Goal: Transaction & Acquisition: Purchase product/service

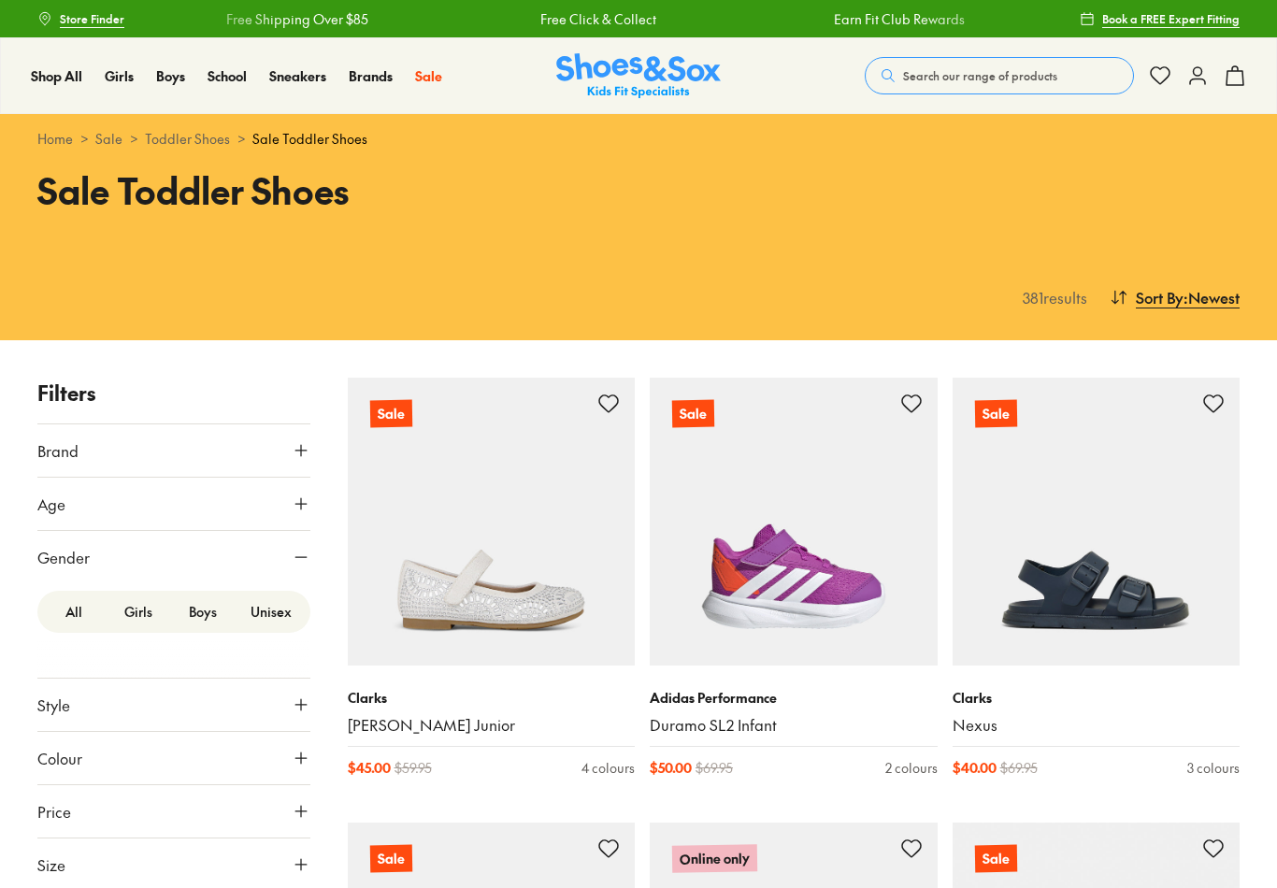
scroll to position [262, 0]
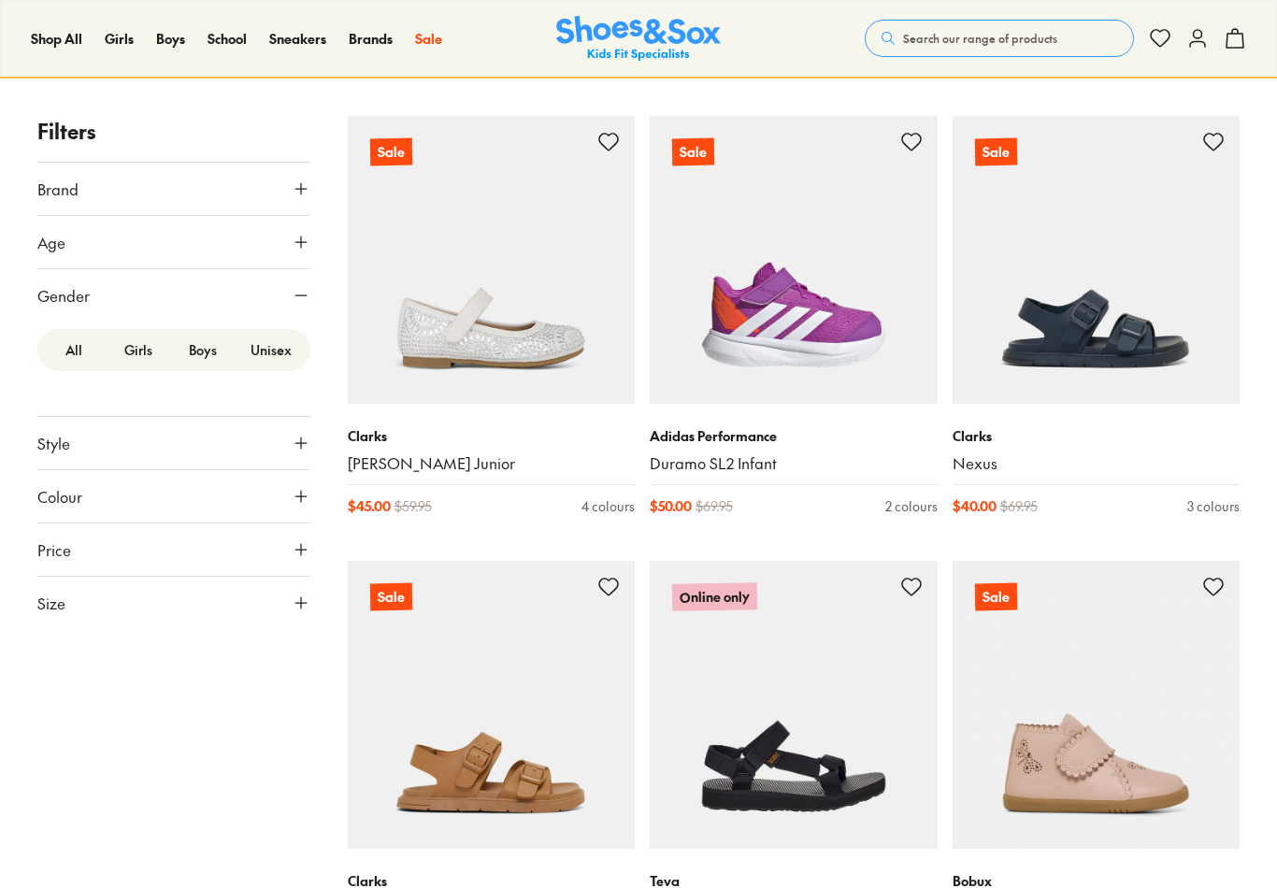
click at [141, 359] on label "Girls" at bounding box center [138, 350] width 65 height 35
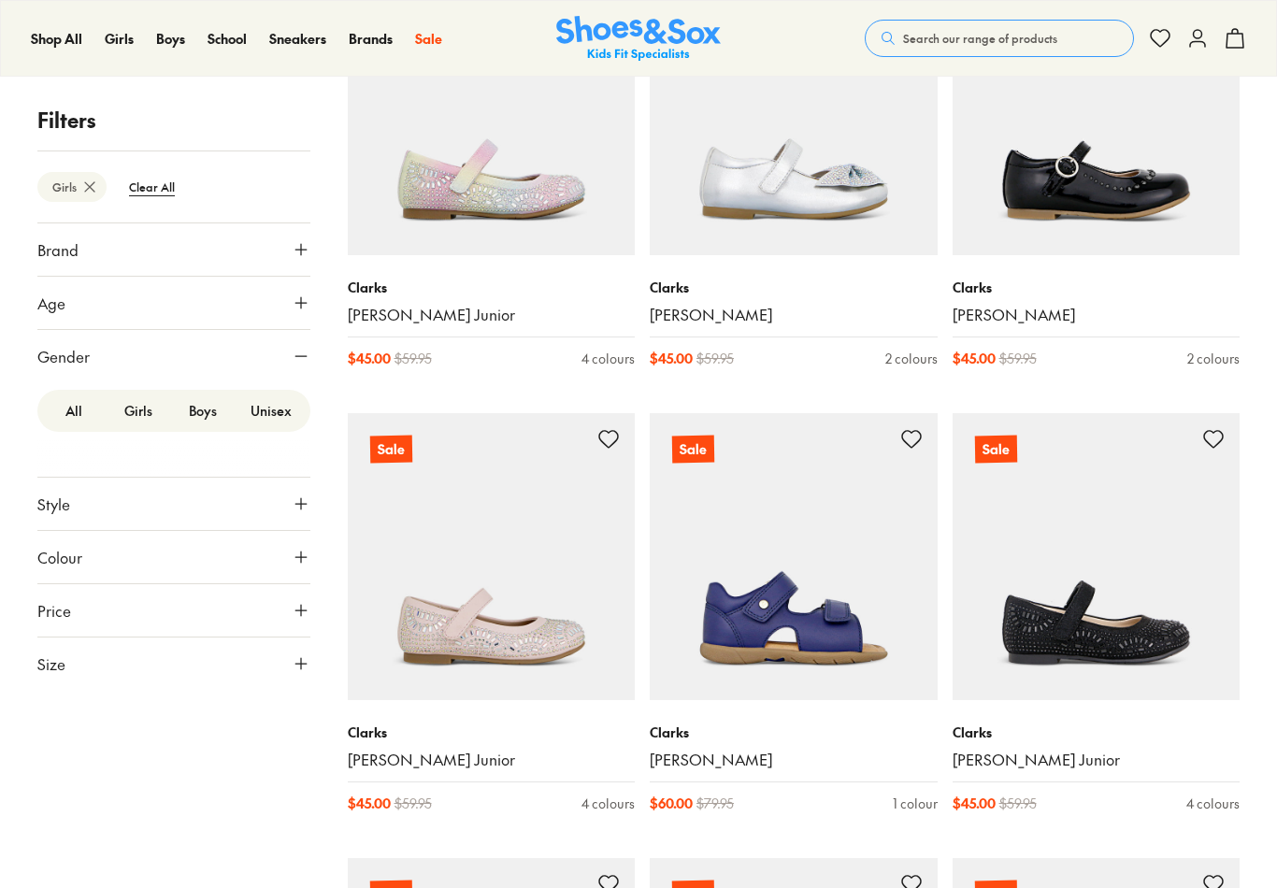
scroll to position [2646, 0]
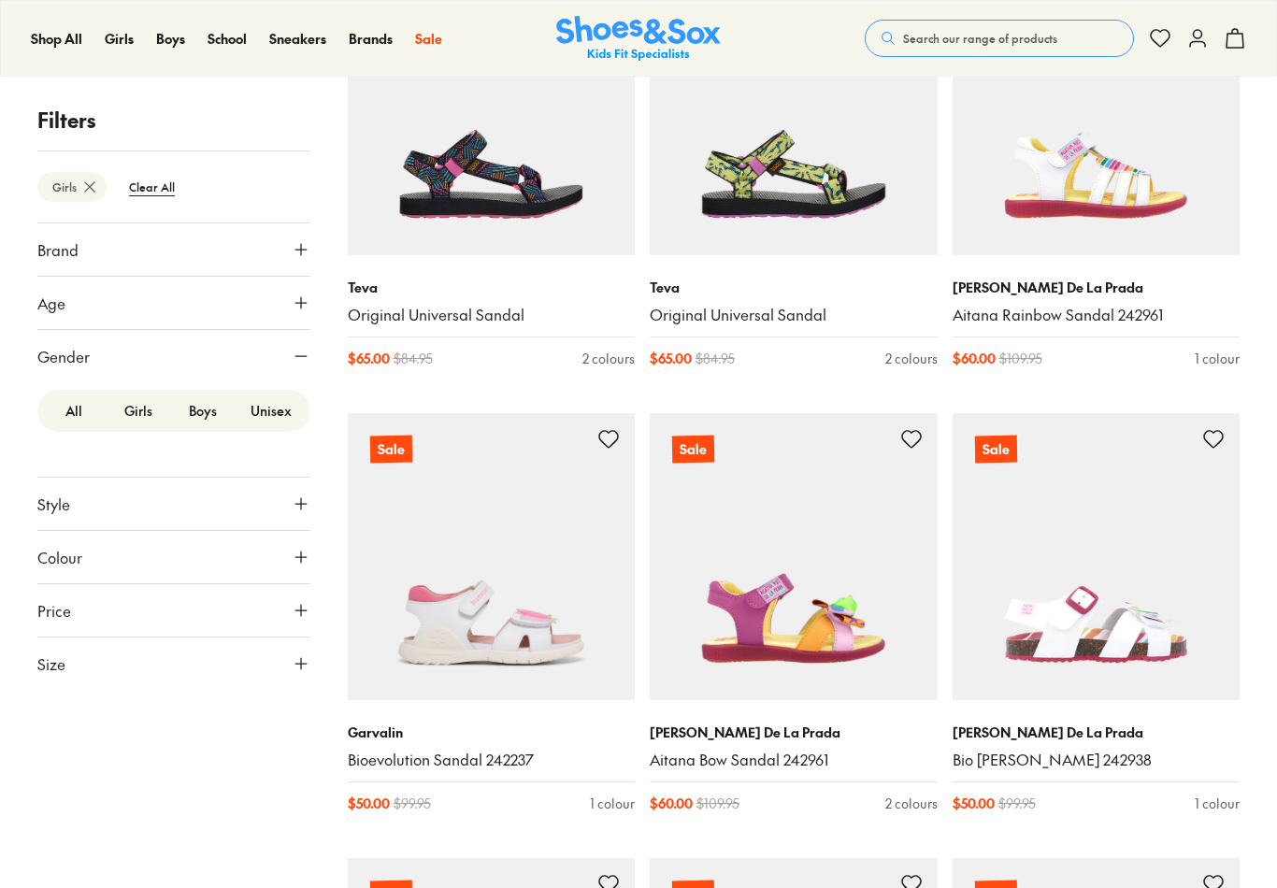
scroll to position [7109, 0]
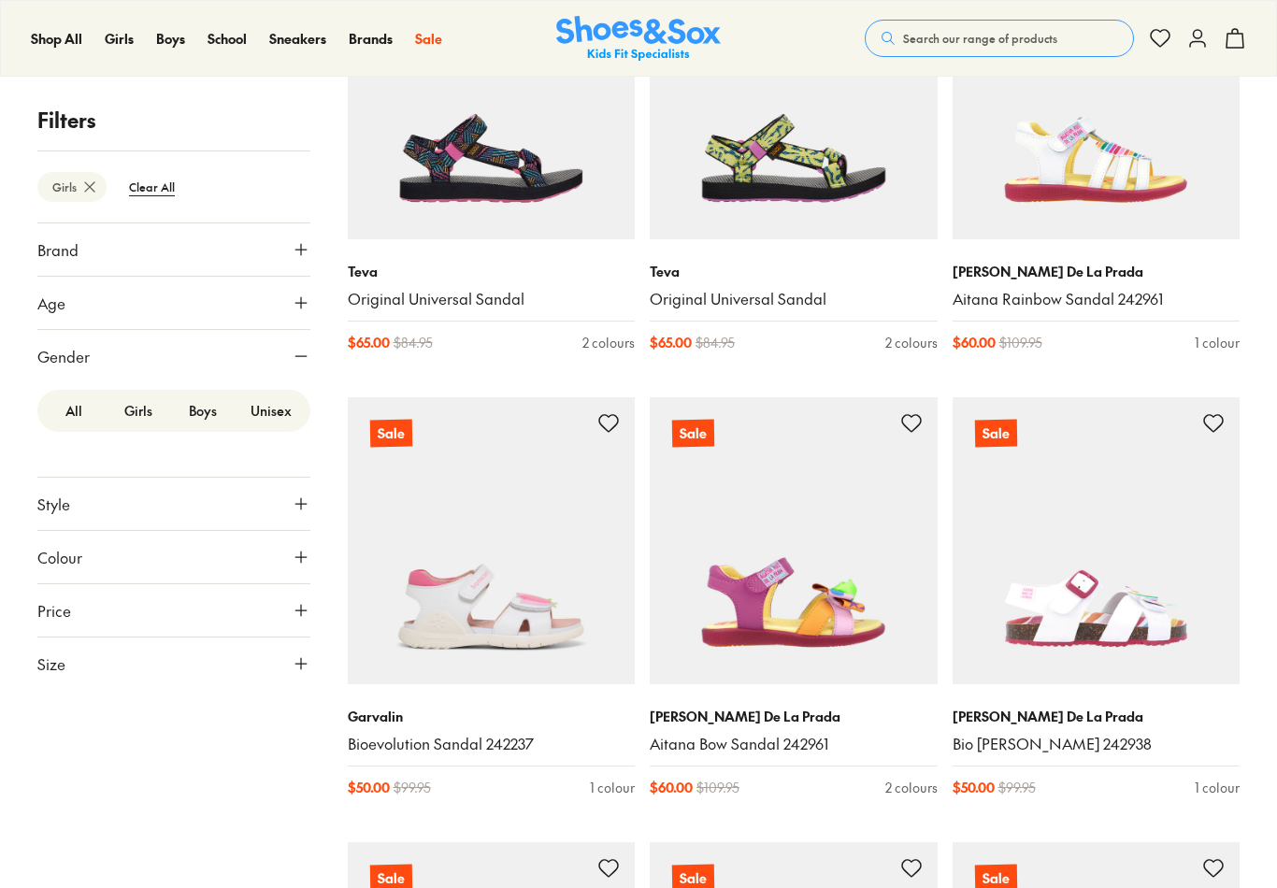
click at [306, 657] on icon at bounding box center [301, 664] width 19 height 19
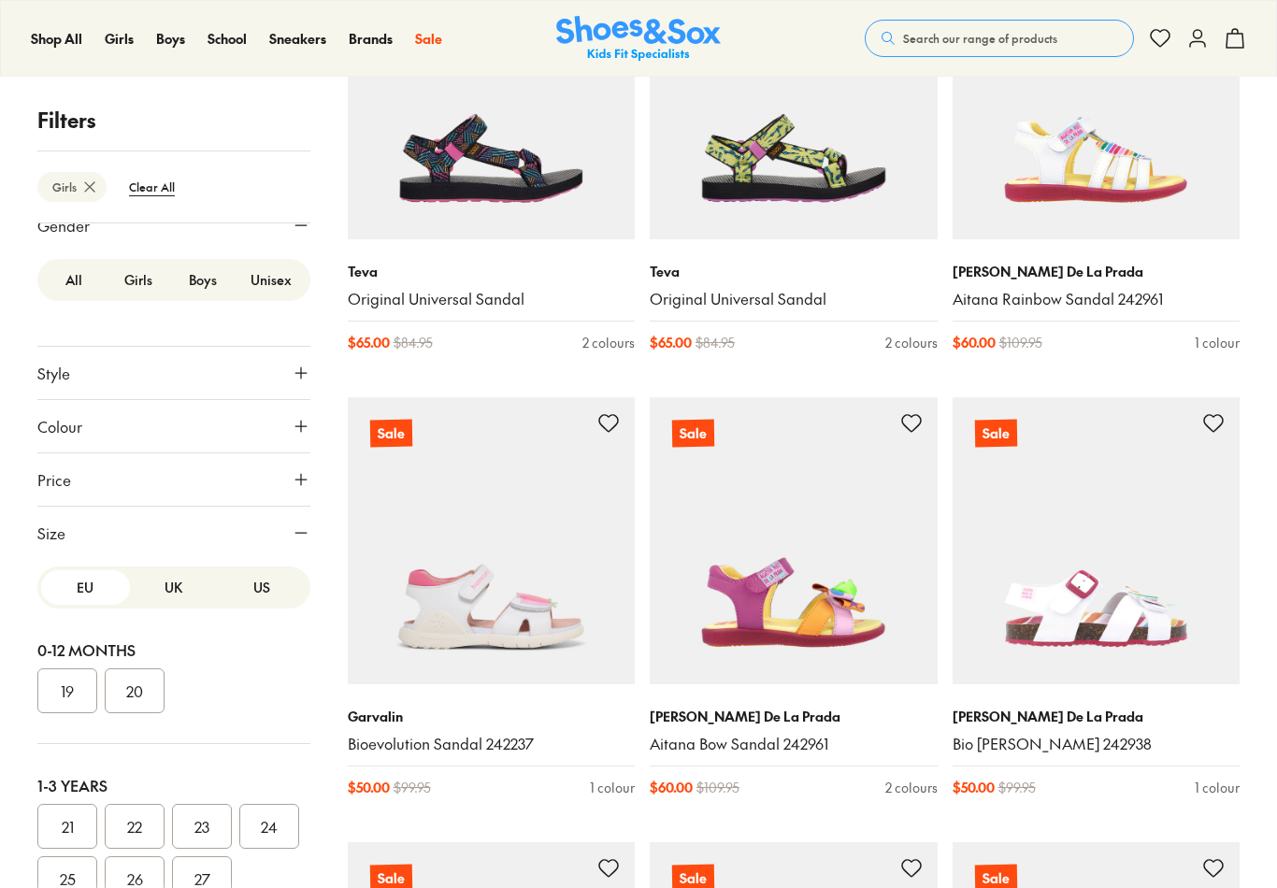
scroll to position [0, 0]
click at [268, 586] on button "US" at bounding box center [262, 587] width 89 height 35
click at [207, 825] on button "07" at bounding box center [202, 826] width 60 height 45
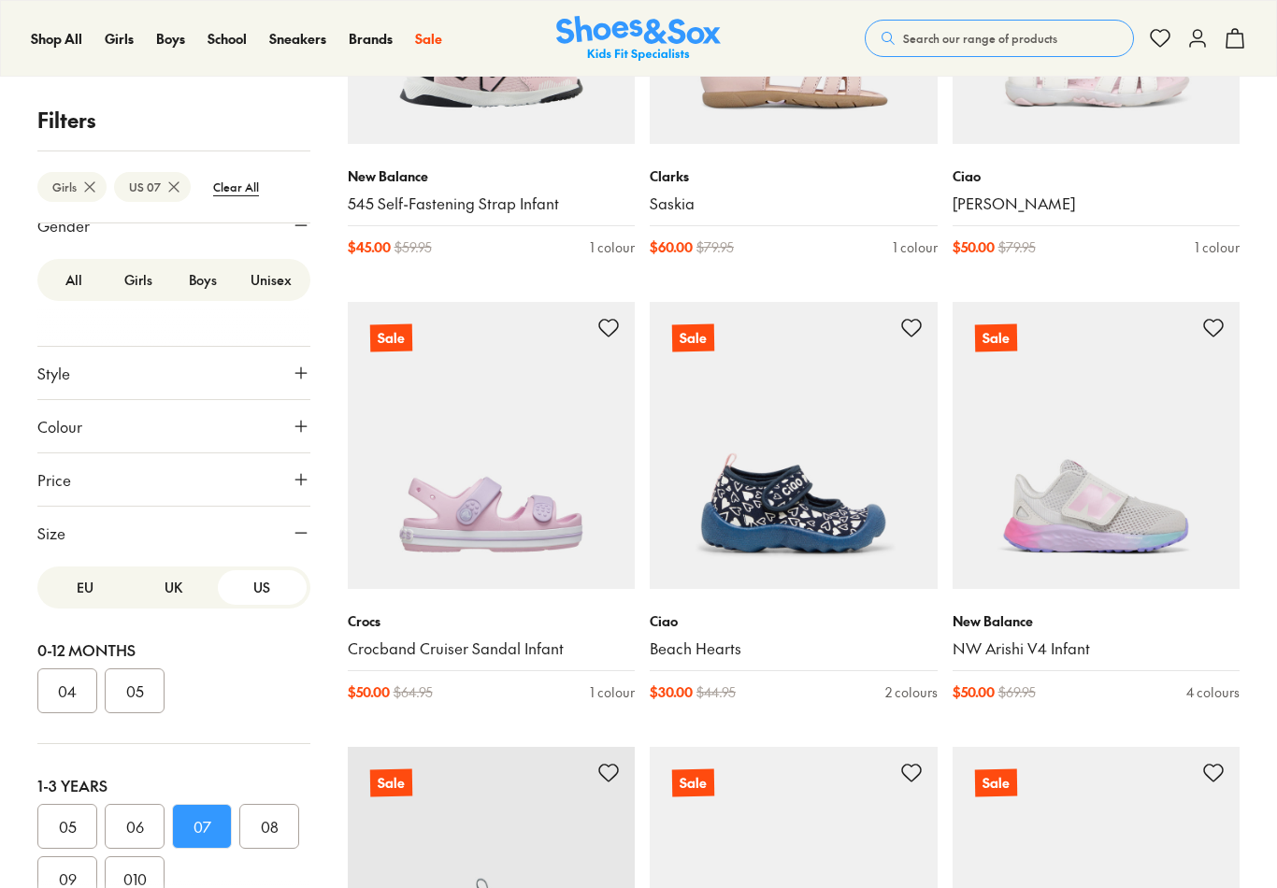
scroll to position [3195, 0]
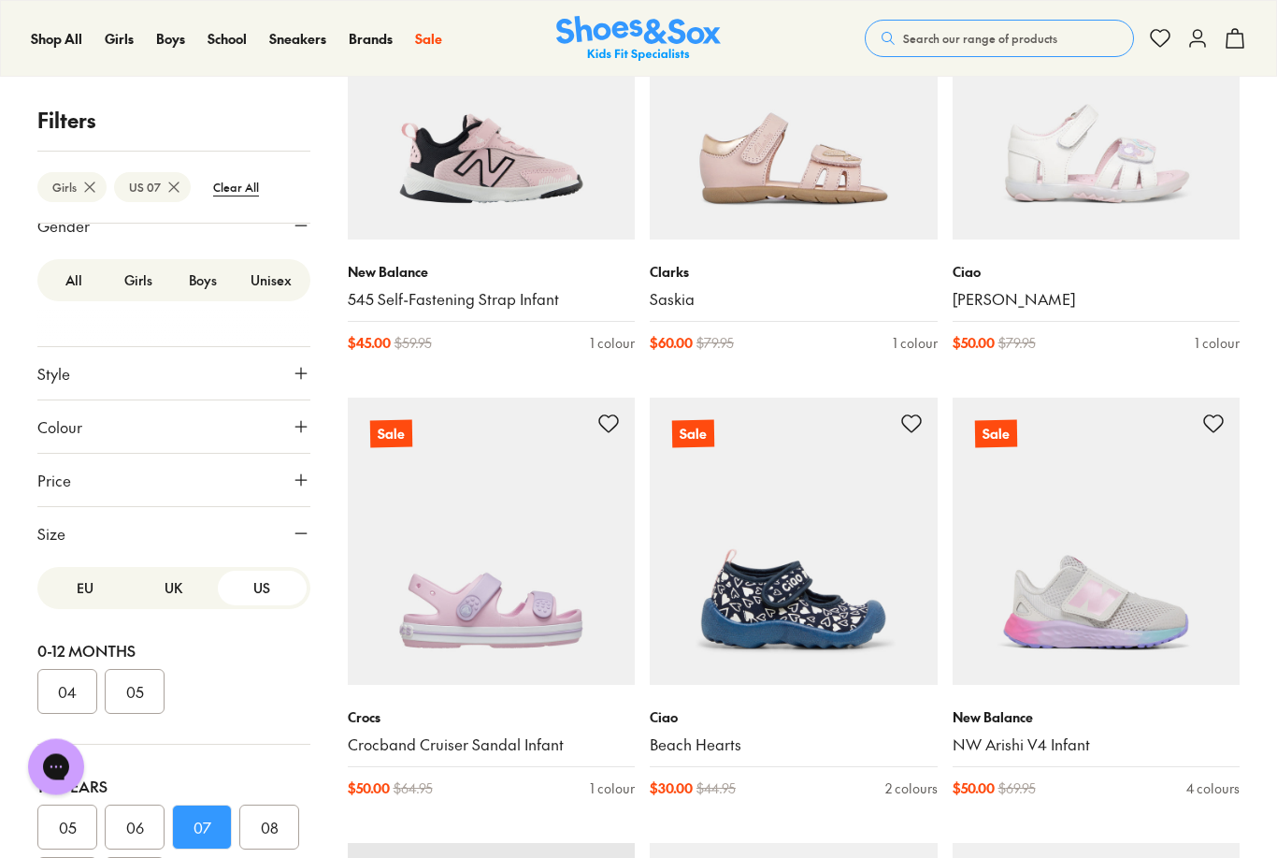
scroll to position [3097, 0]
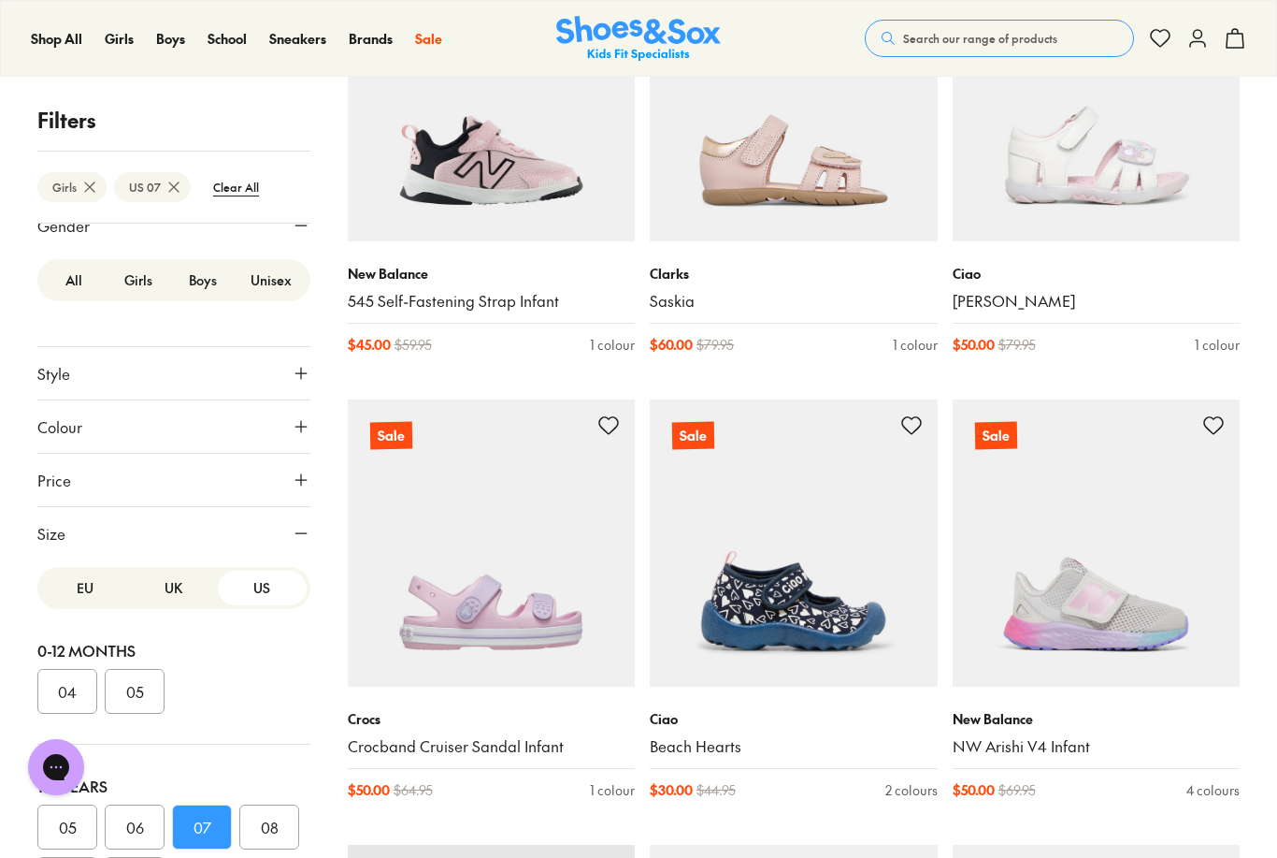
click at [556, 617] on img at bounding box center [492, 543] width 288 height 288
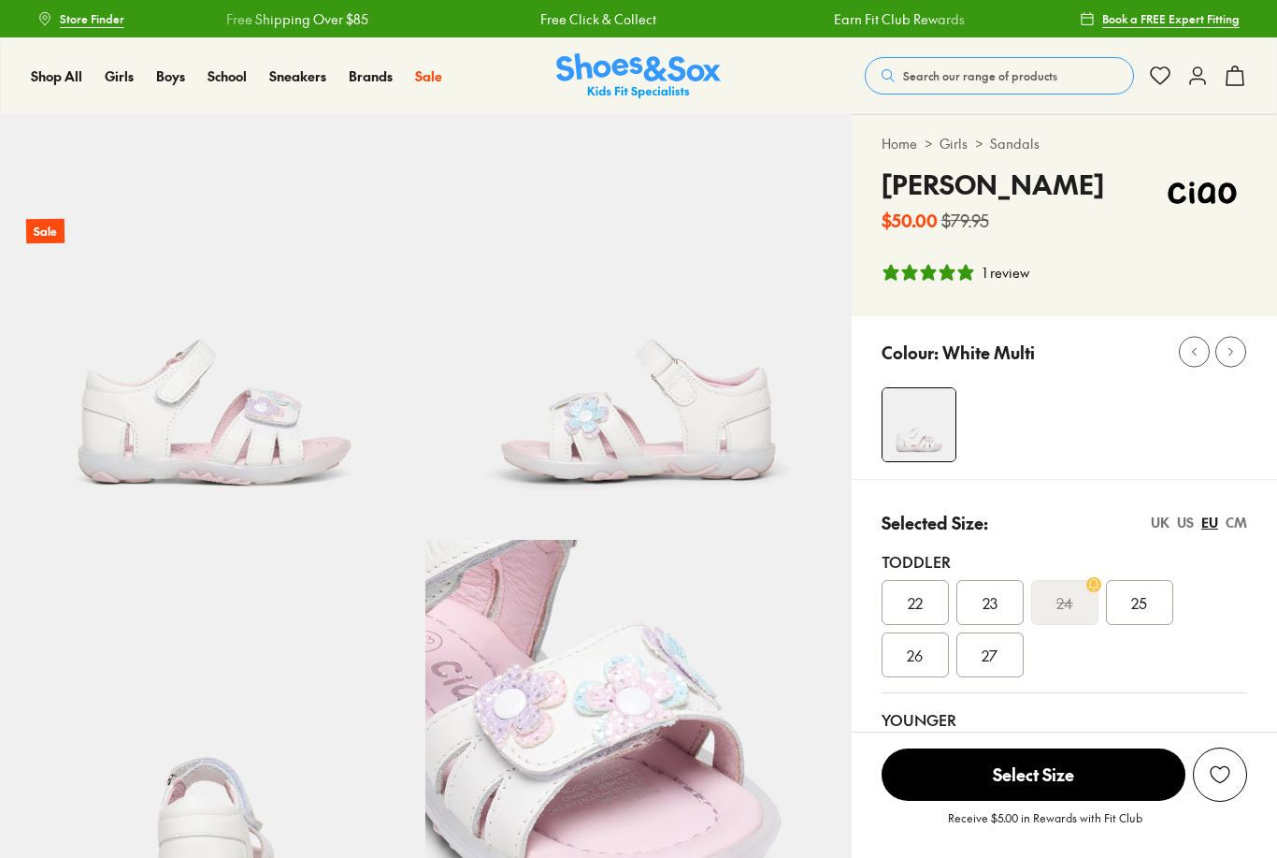
select select "*"
click at [1183, 525] on div "US" at bounding box center [1185, 522] width 17 height 20
click at [1241, 526] on div "CM" at bounding box center [1237, 522] width 22 height 20
click at [992, 601] on span "14" at bounding box center [990, 602] width 14 height 22
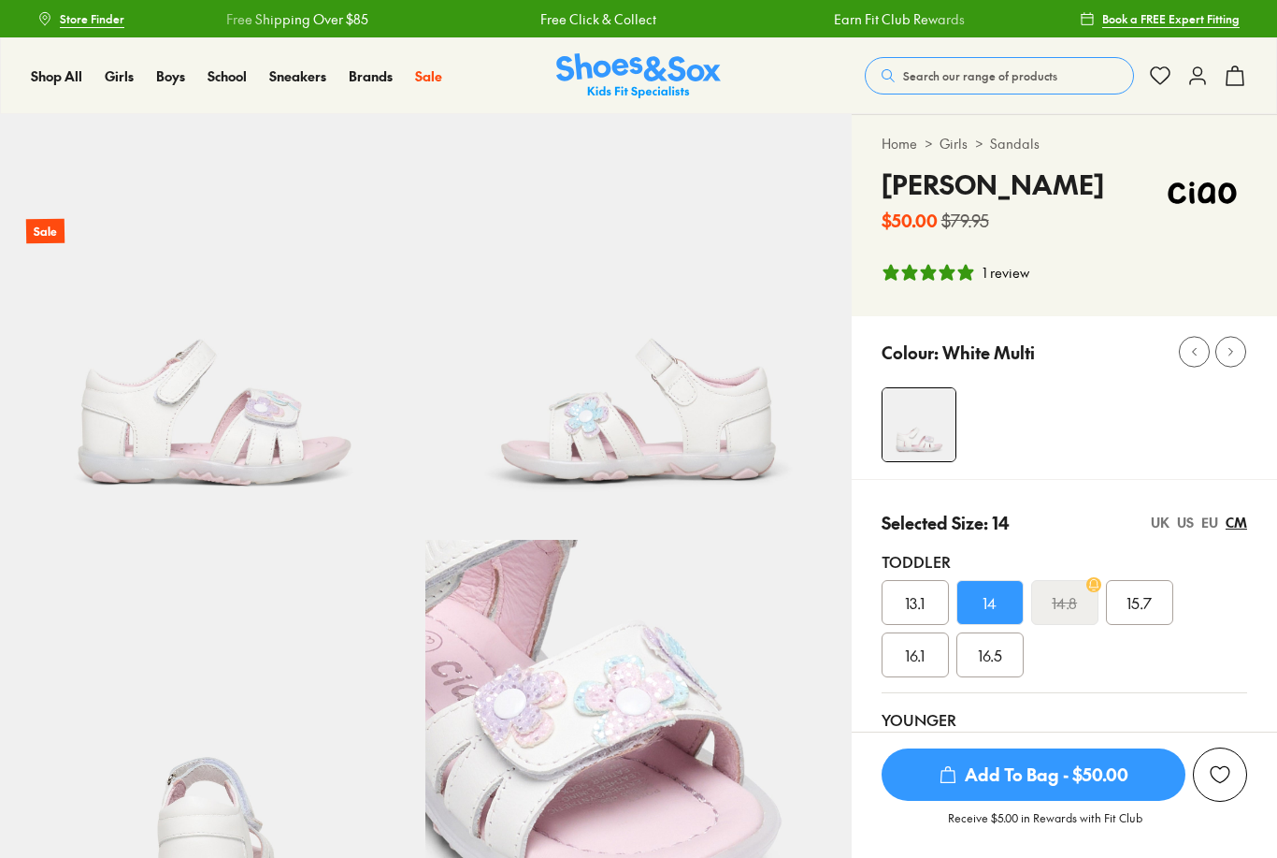
click at [986, 605] on span "14" at bounding box center [990, 602] width 14 height 22
click at [1187, 525] on div "US" at bounding box center [1185, 522] width 17 height 20
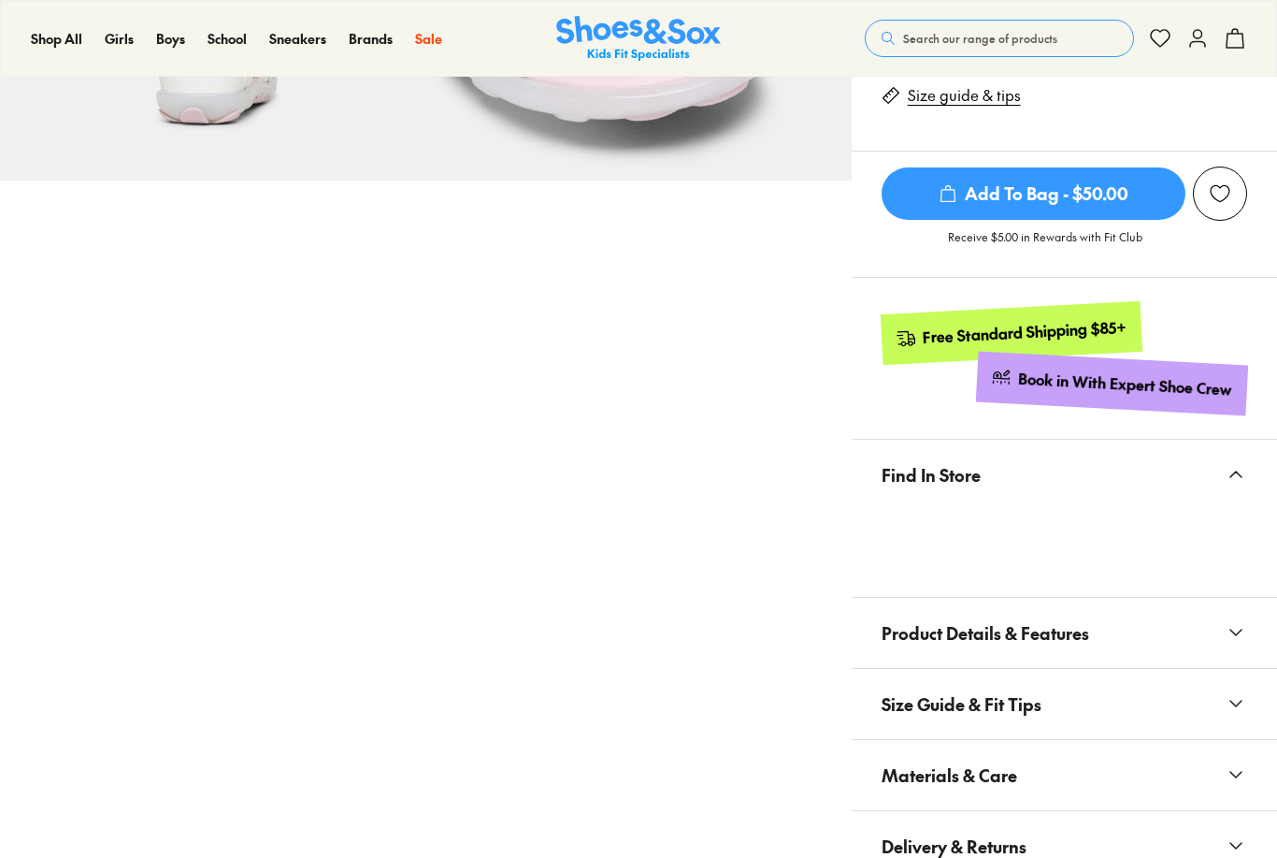
scroll to position [788, 0]
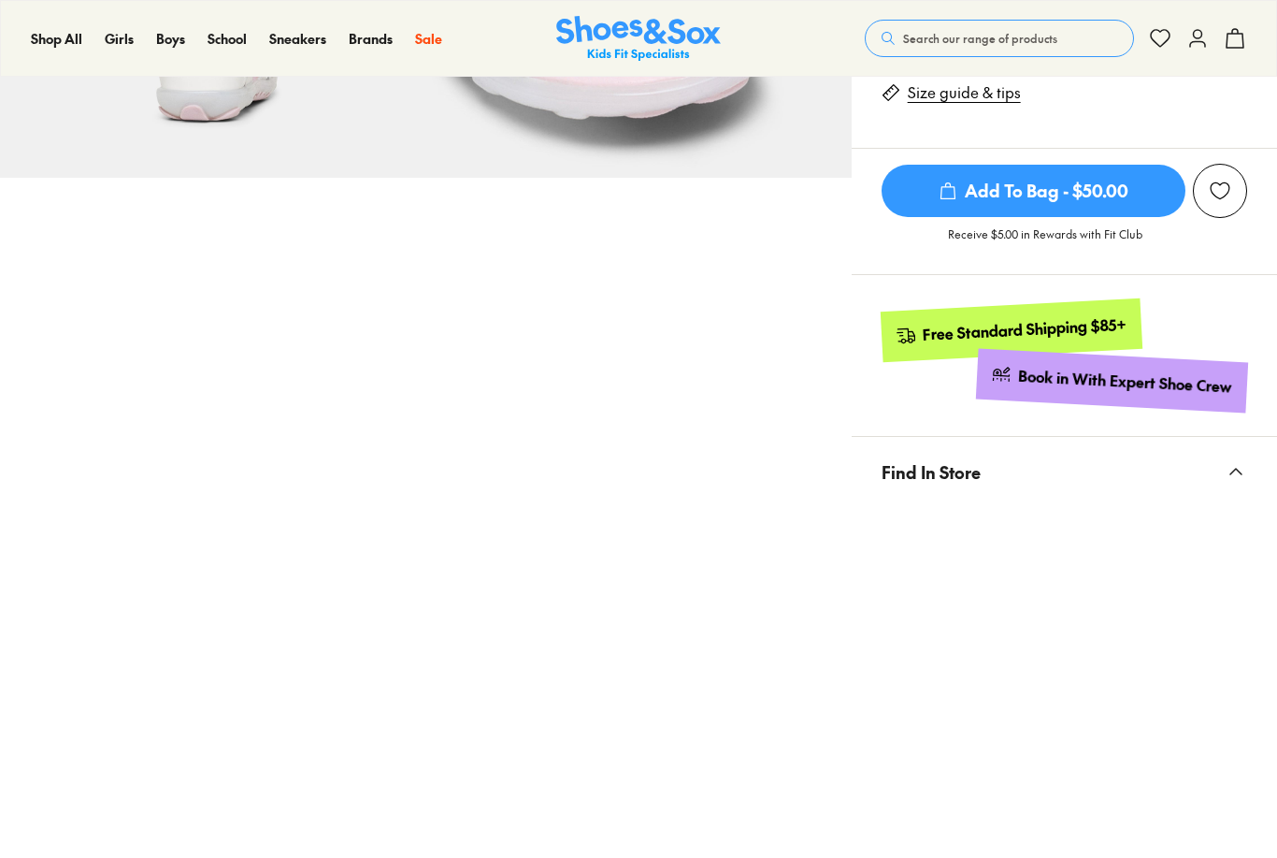
click at [749, 566] on div "Pinch & Zoom (100%) Sale" at bounding box center [426, 432] width 852 height 2213
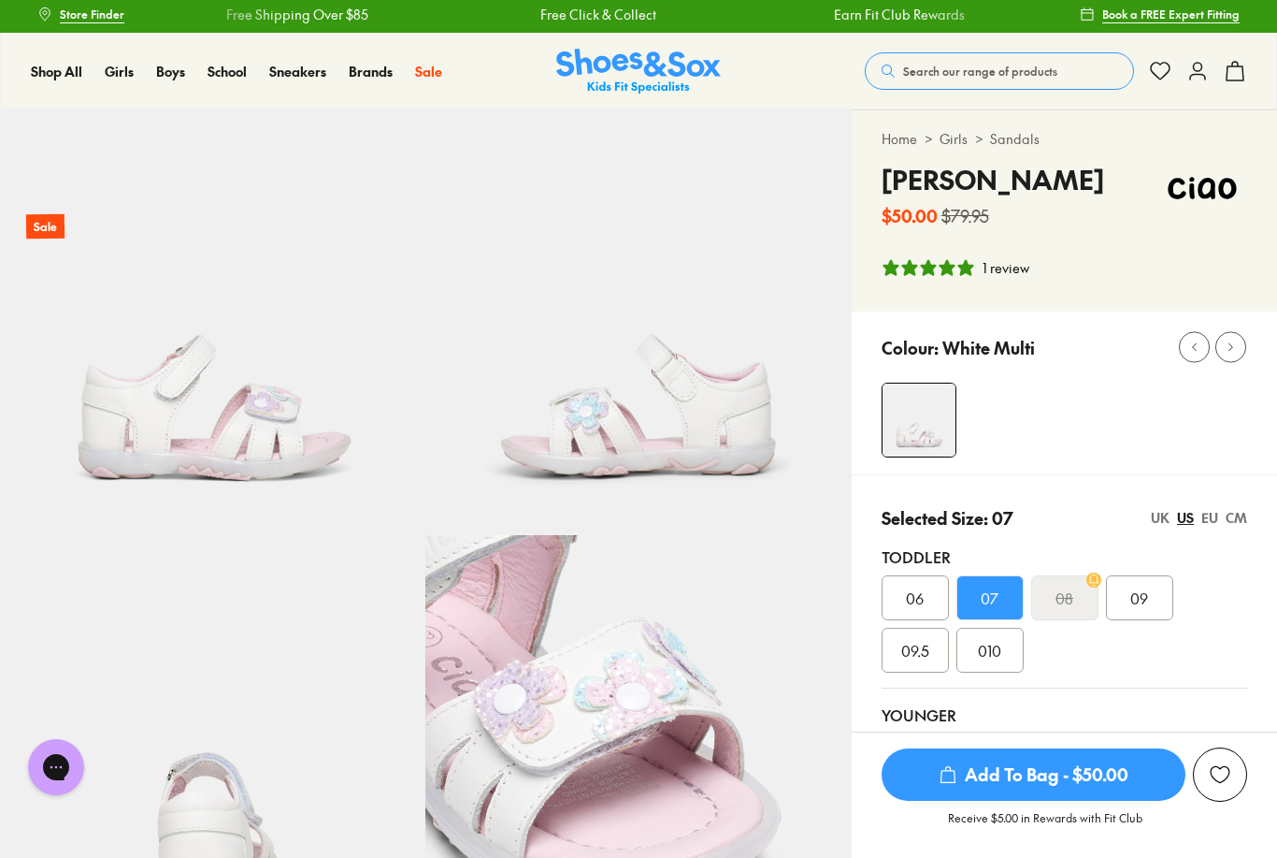
scroll to position [0, 0]
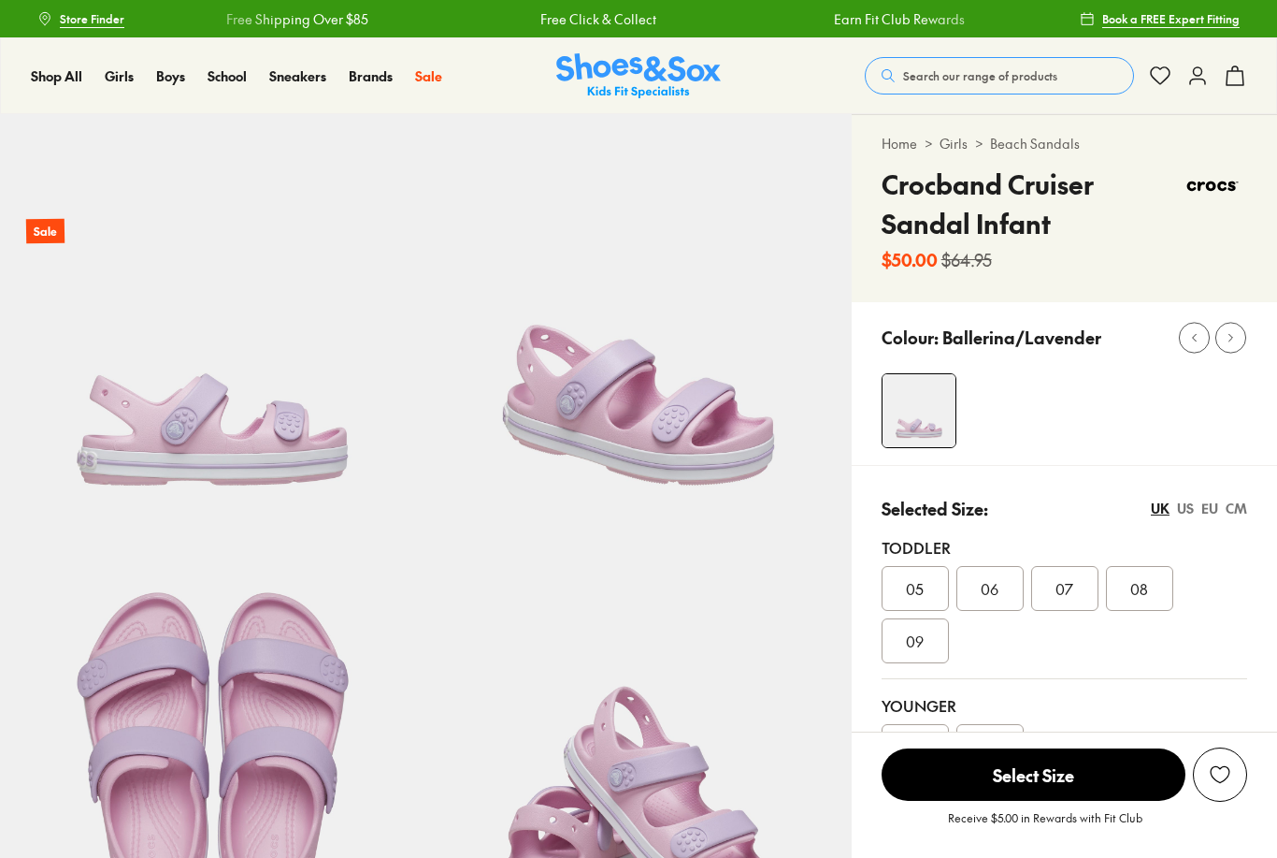
select select "*"
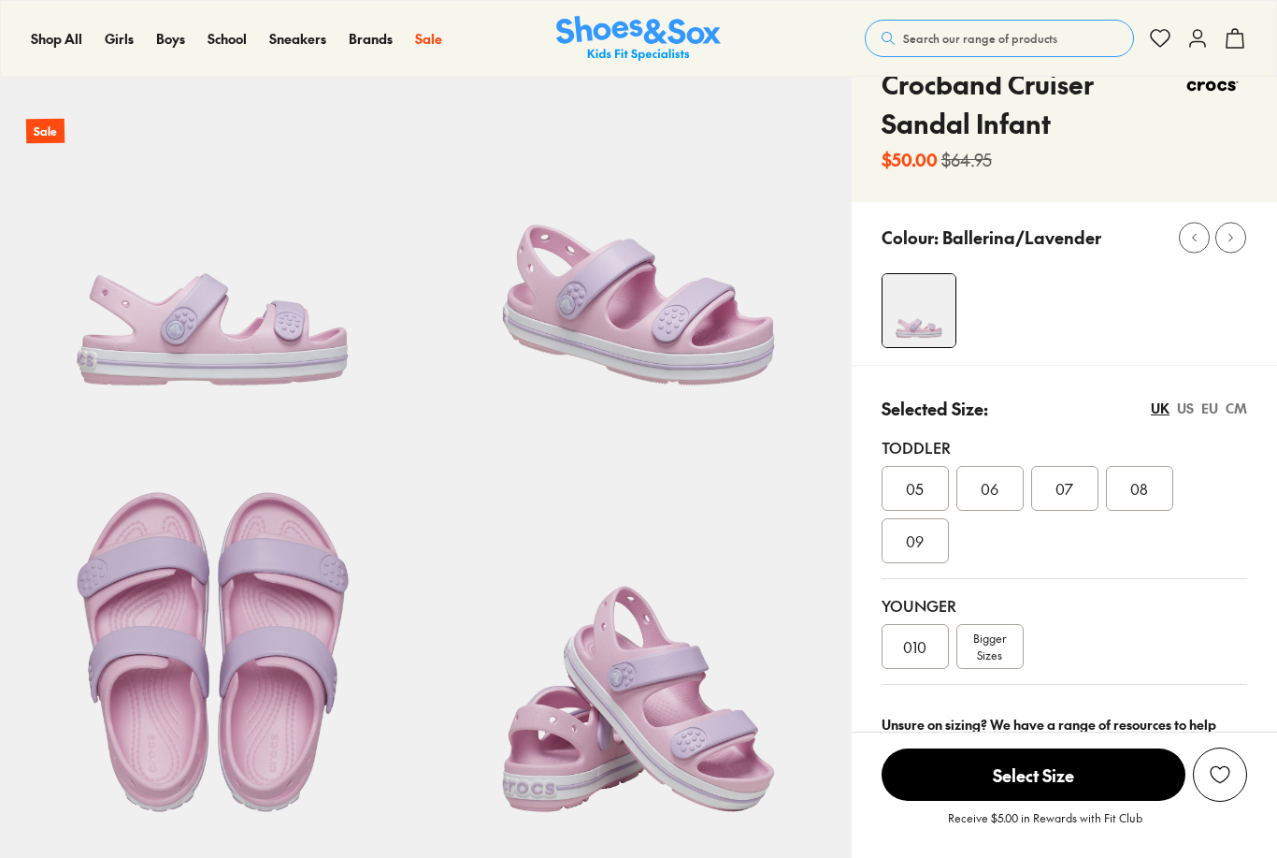
scroll to position [96, 0]
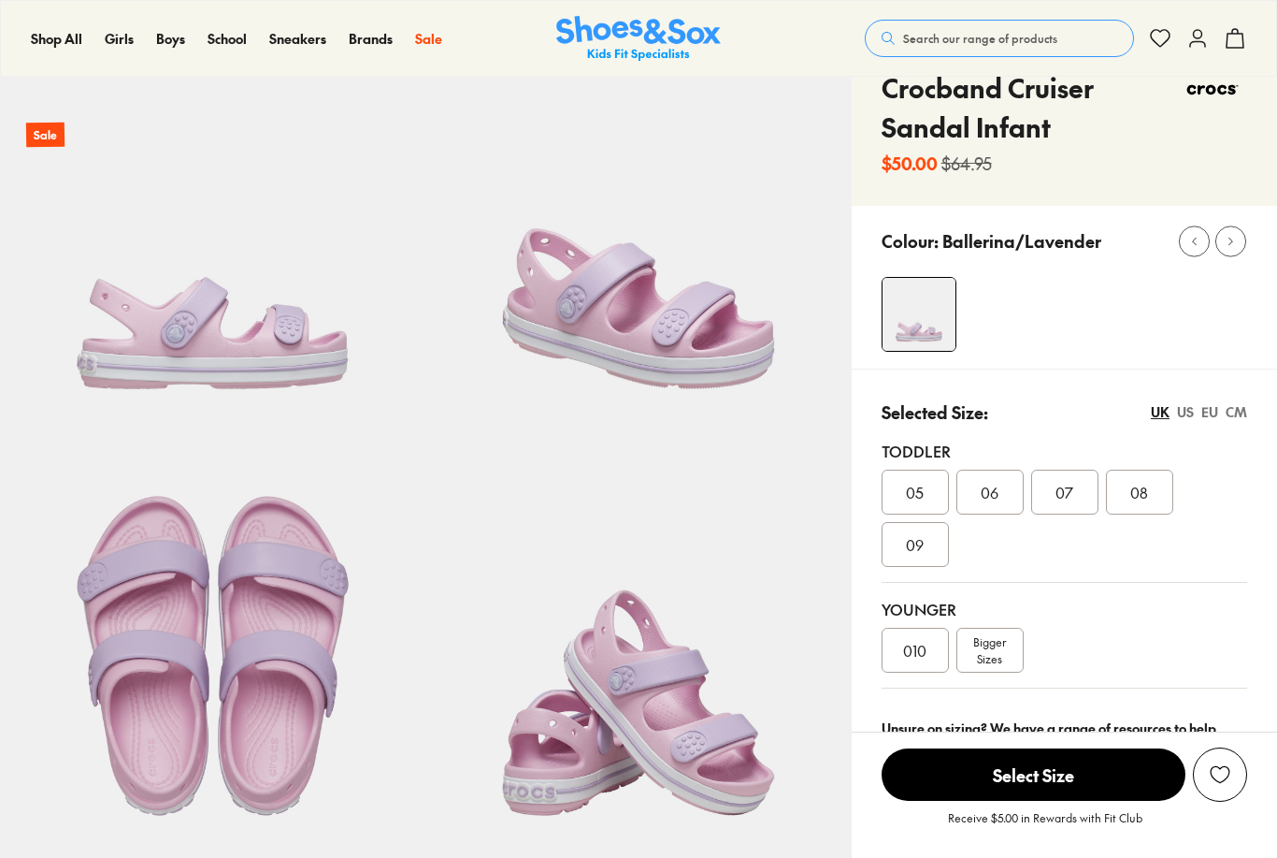
click at [1064, 488] on span "07" at bounding box center [1065, 492] width 18 height 22
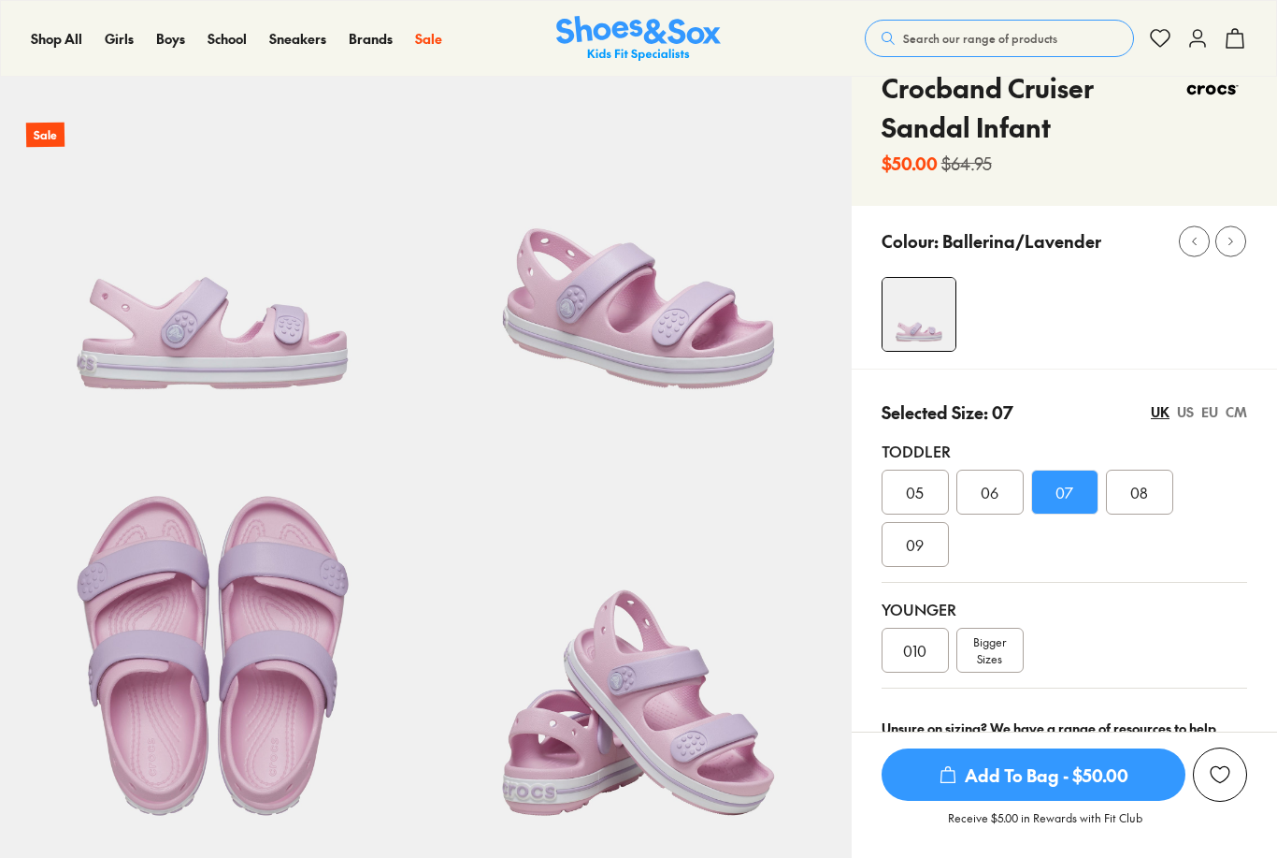
click at [1246, 413] on div "CM" at bounding box center [1237, 412] width 22 height 20
click at [1181, 411] on div "US" at bounding box center [1185, 412] width 17 height 20
click at [1157, 411] on div "UK" at bounding box center [1160, 412] width 19 height 20
click at [1212, 414] on div "EU" at bounding box center [1210, 412] width 17 height 20
click at [1188, 415] on div "US" at bounding box center [1185, 412] width 17 height 20
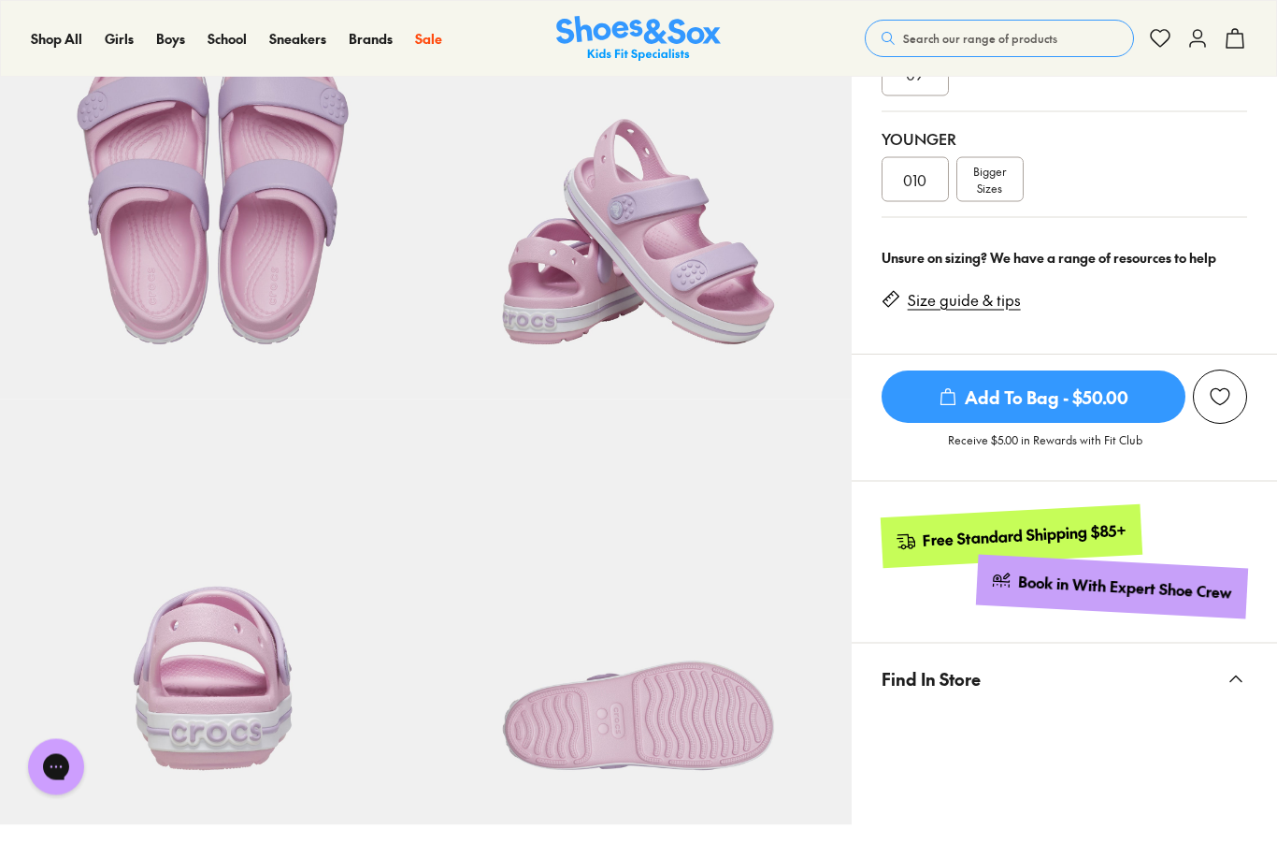
scroll to position [563, 0]
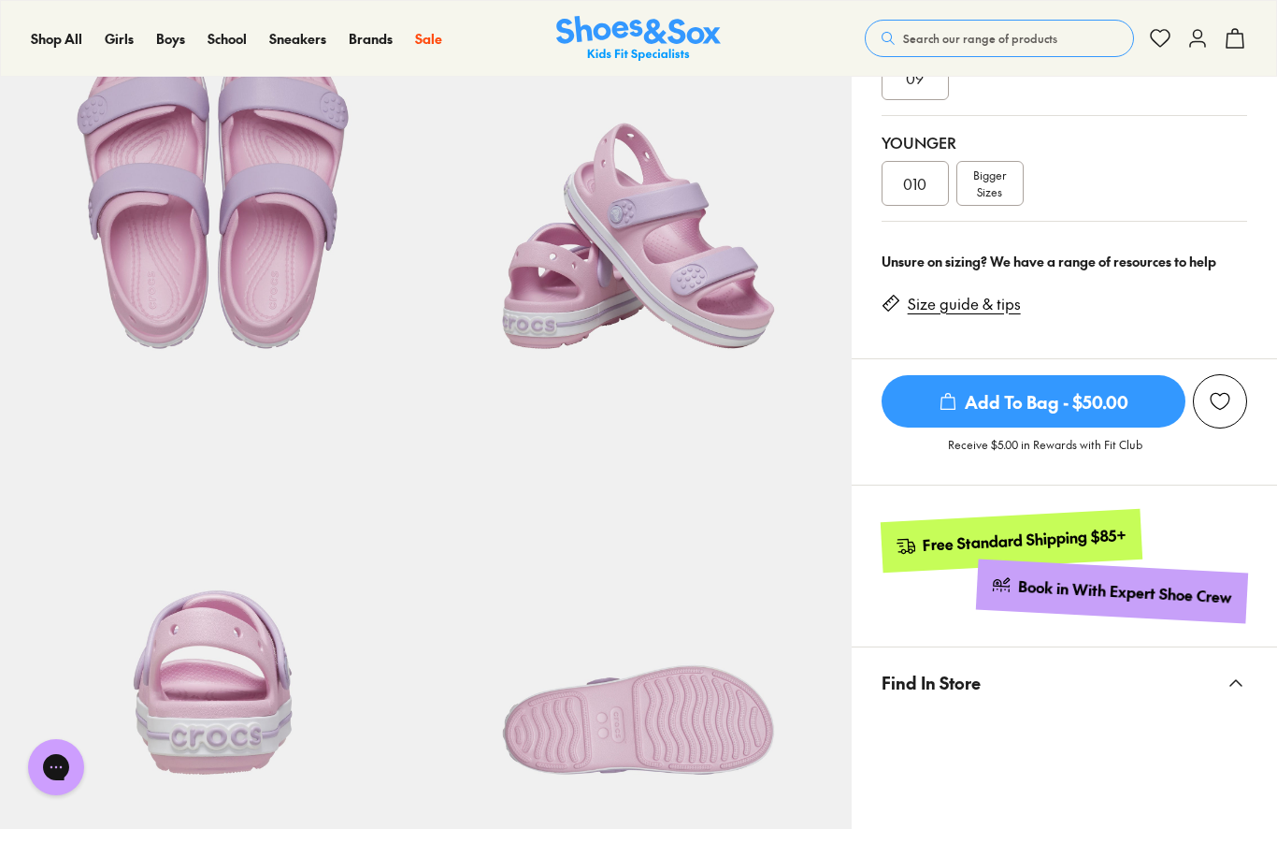
click at [998, 311] on link "Size guide & tips" at bounding box center [964, 304] width 113 height 21
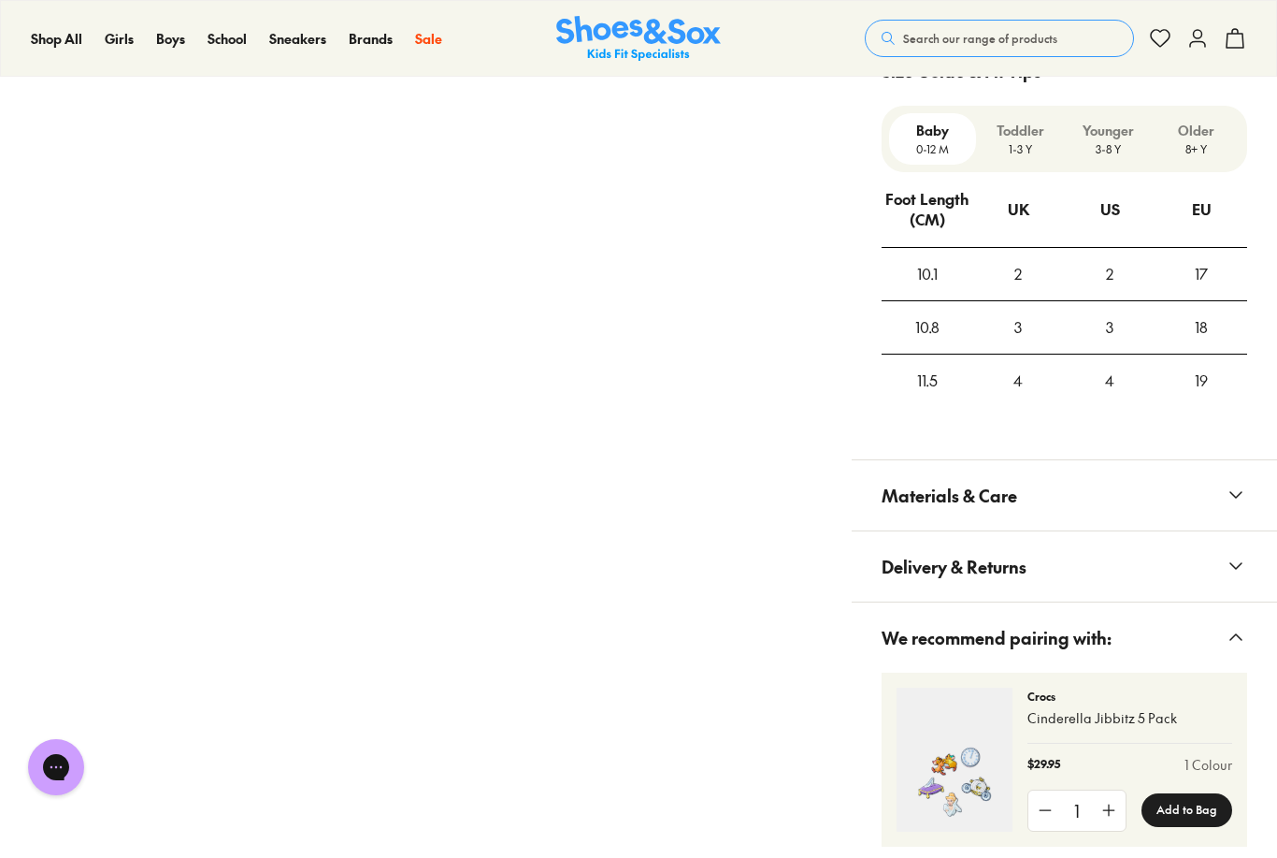
scroll to position [1643, 0]
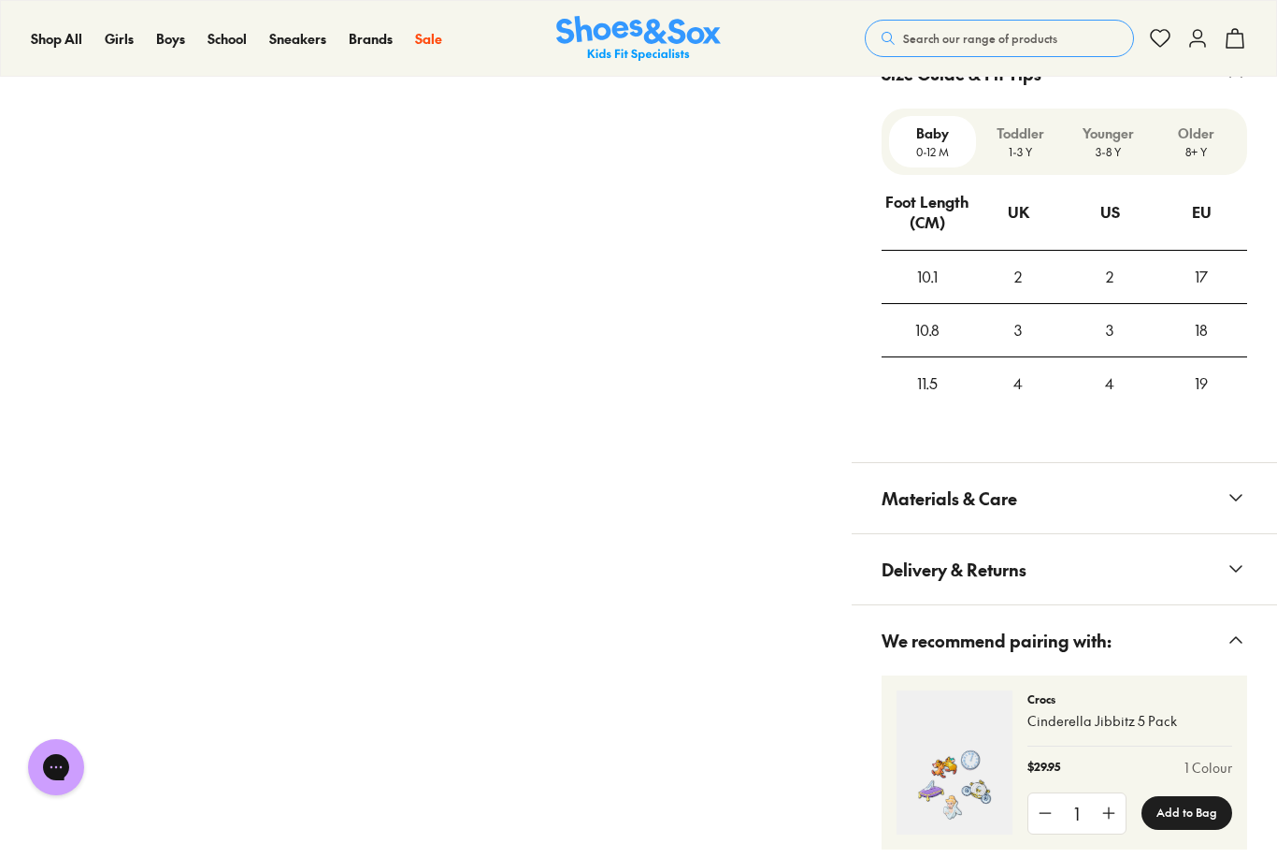
click at [1026, 154] on p "1-3 Y" at bounding box center [1020, 151] width 73 height 17
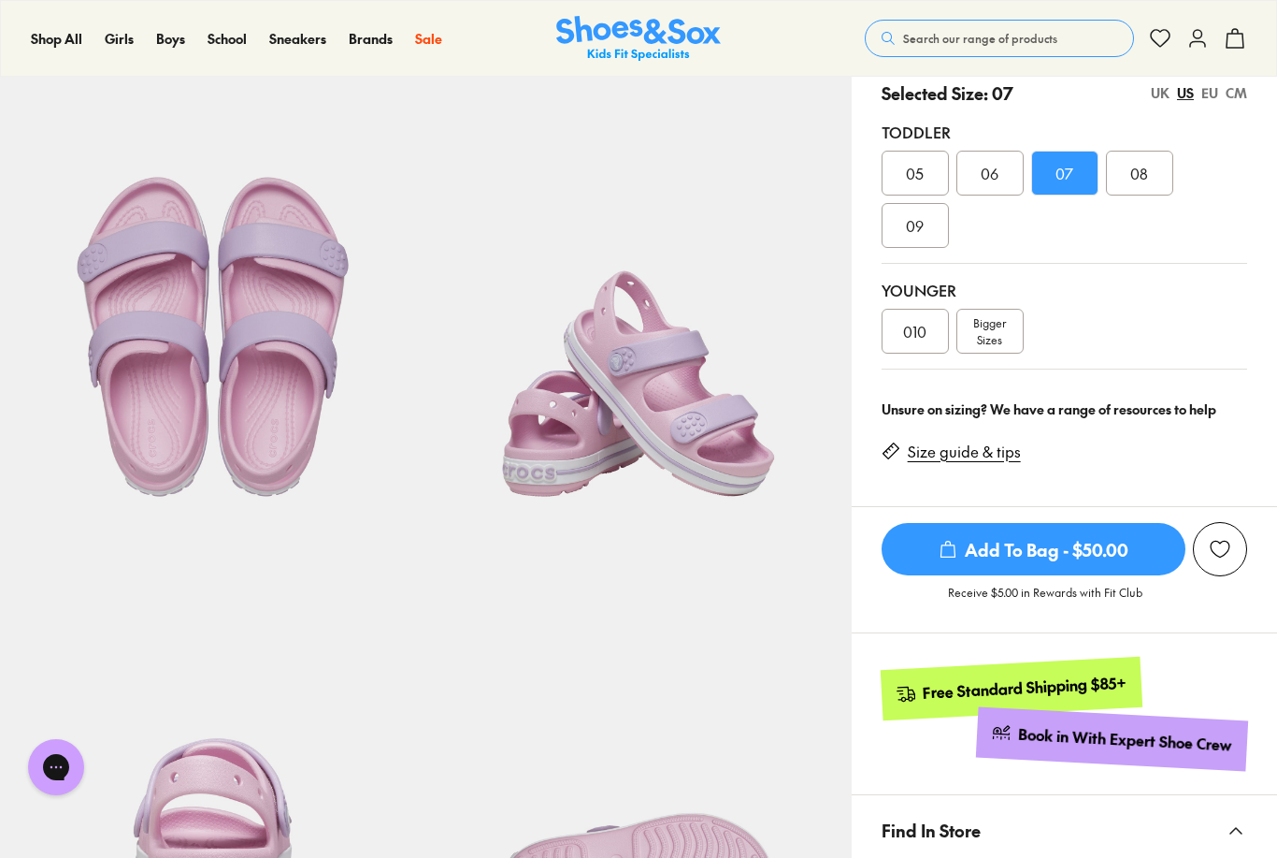
scroll to position [413, 0]
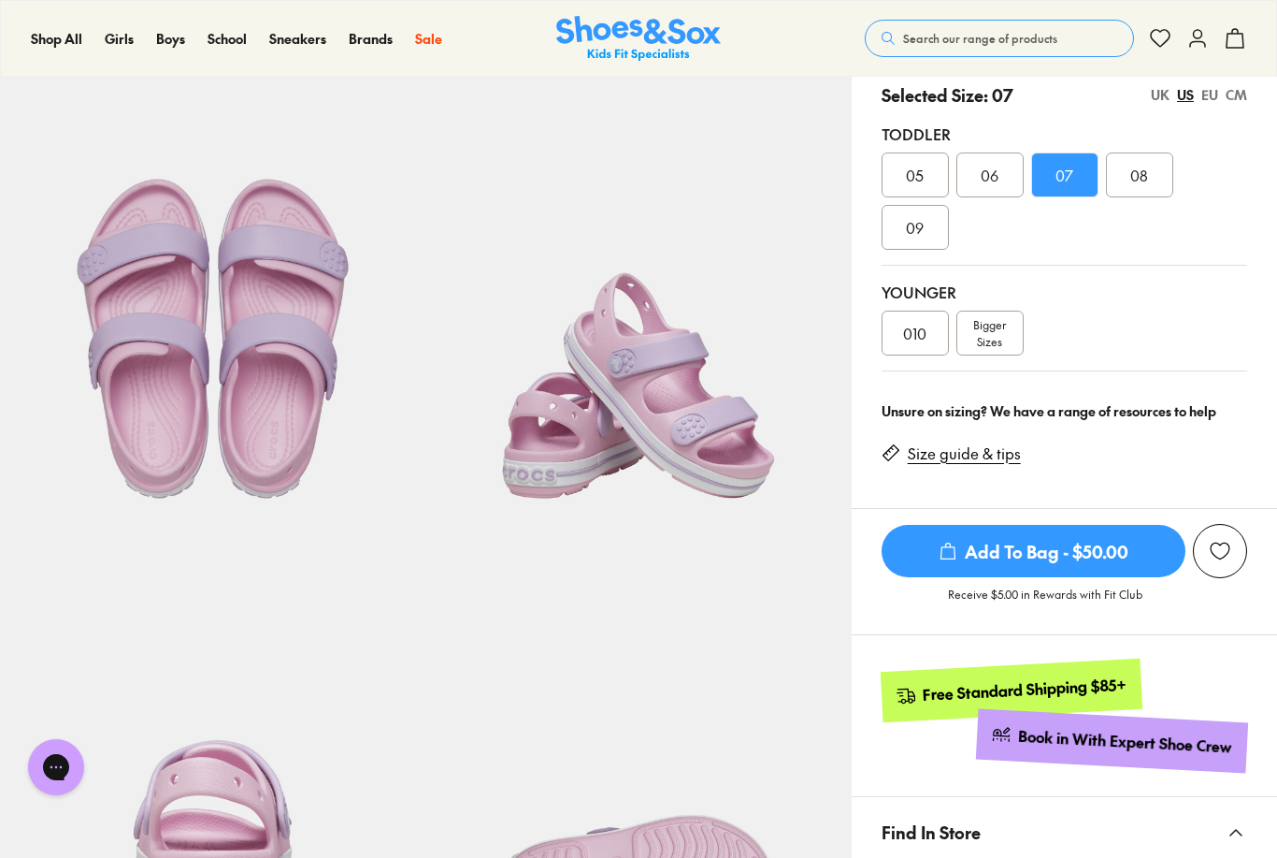
click at [809, 180] on span "Toddler" at bounding box center [834, 187] width 51 height 22
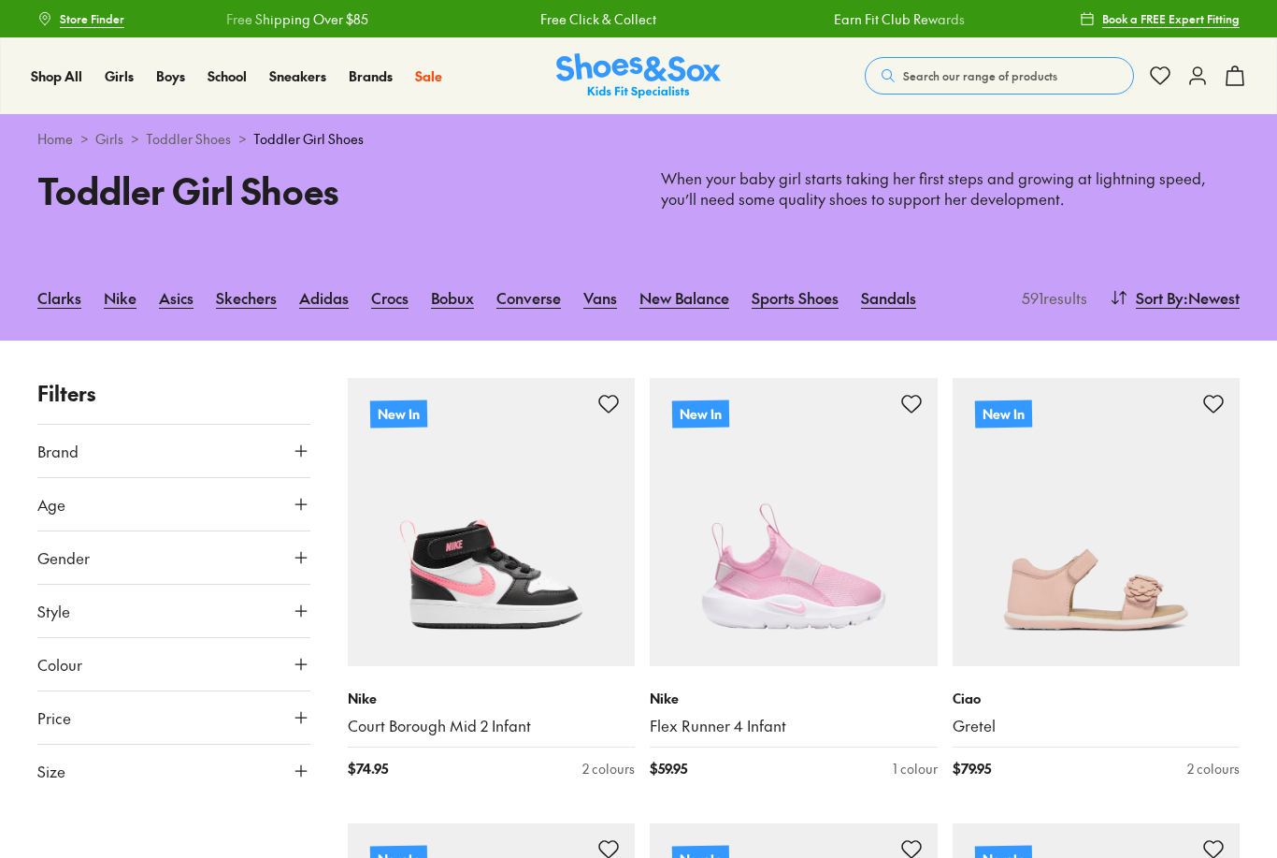
click at [303, 768] on icon at bounding box center [301, 770] width 19 height 19
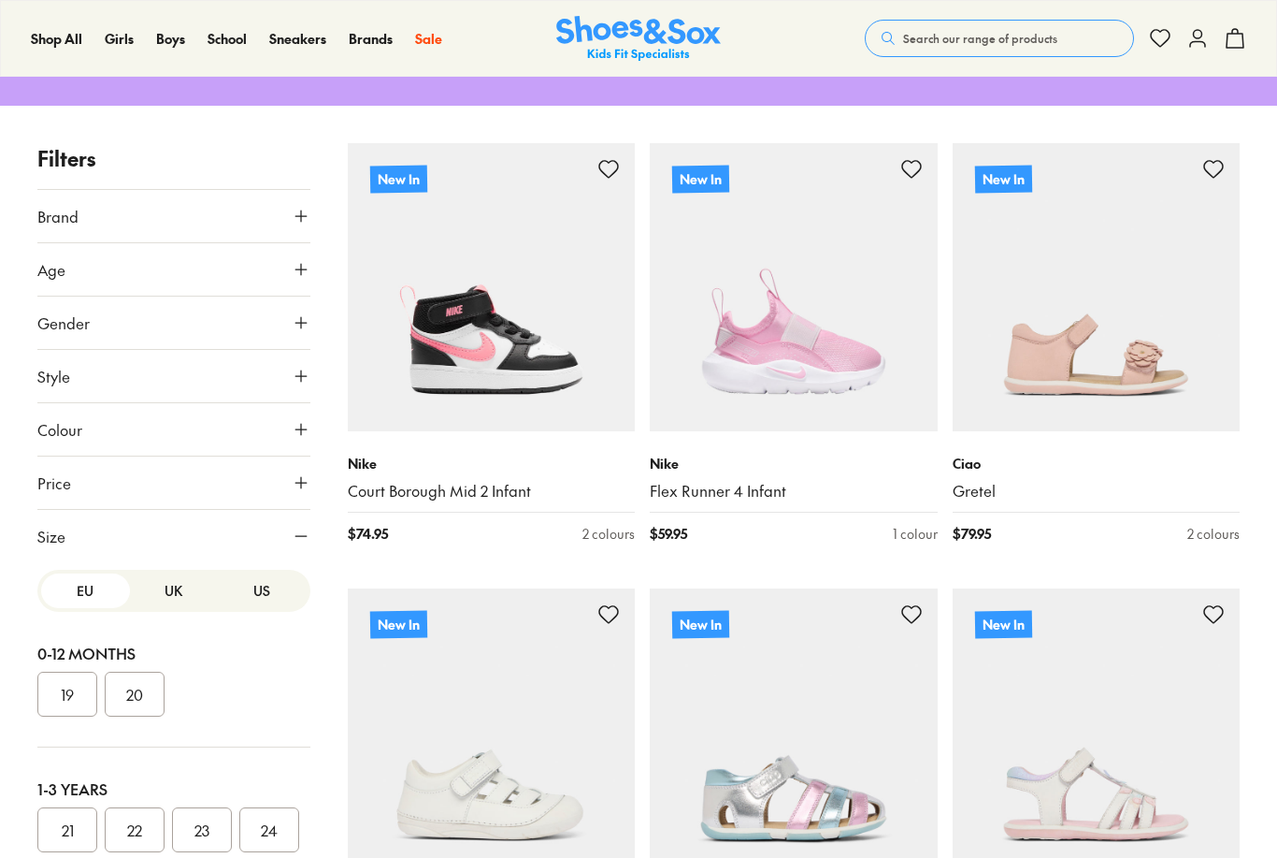
scroll to position [320, 0]
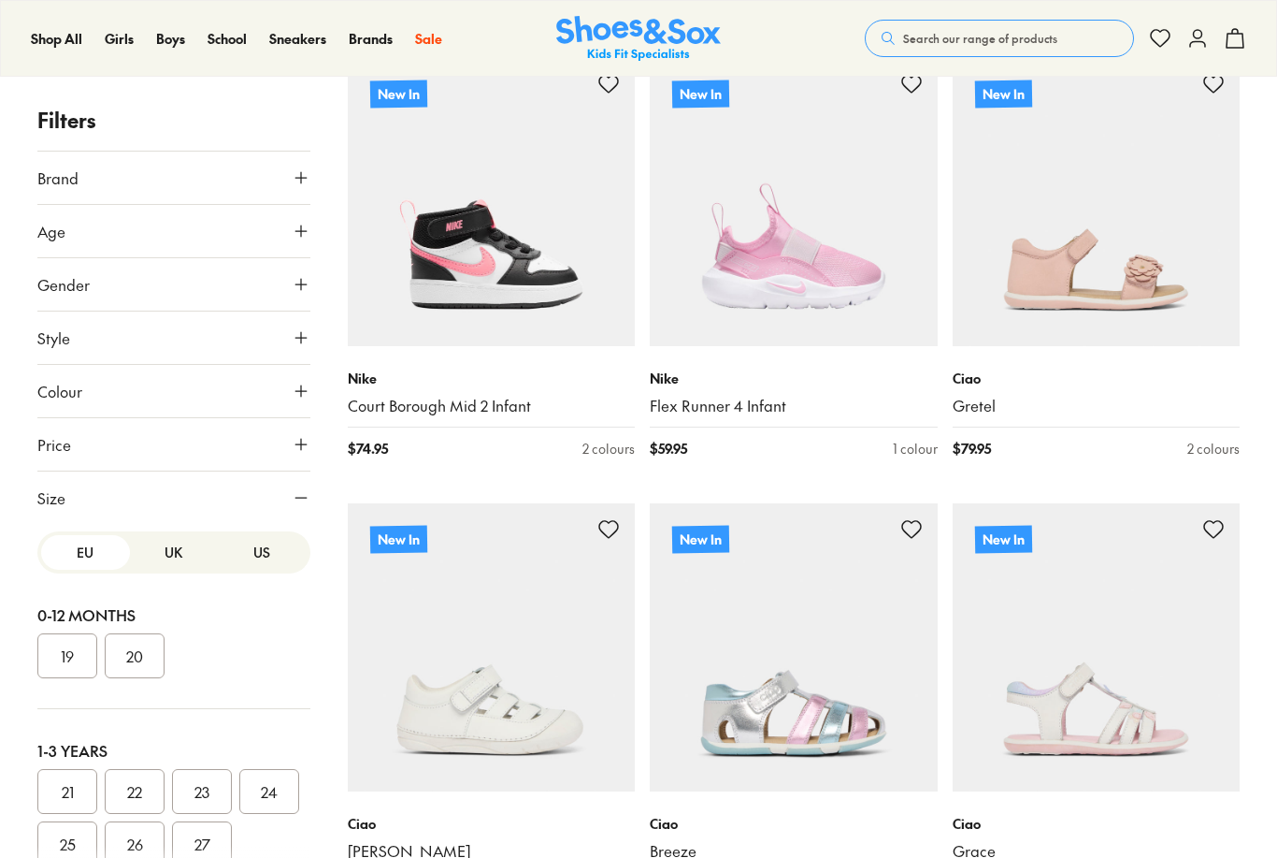
click at [271, 556] on button "US" at bounding box center [262, 552] width 89 height 35
click at [204, 801] on button "07" at bounding box center [202, 791] width 60 height 45
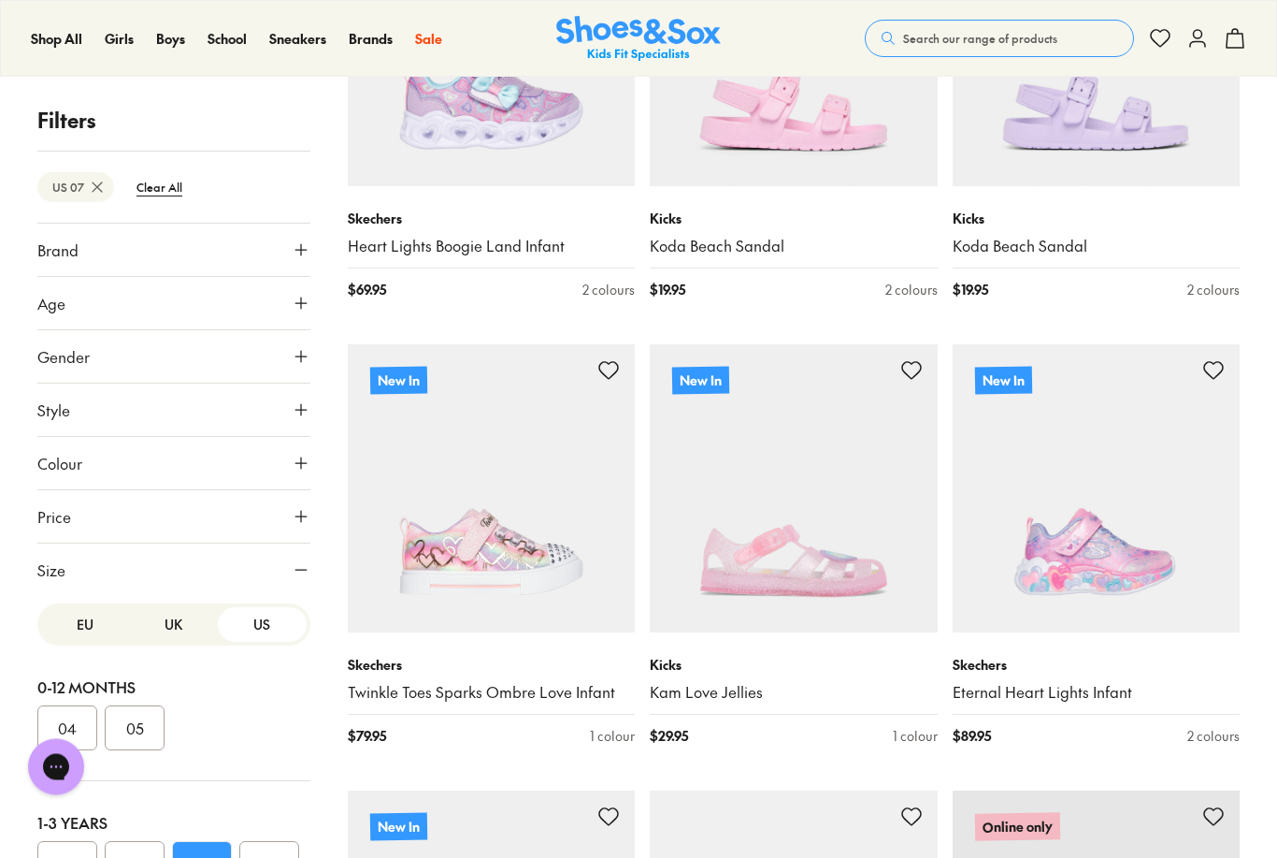
scroll to position [2261, 0]
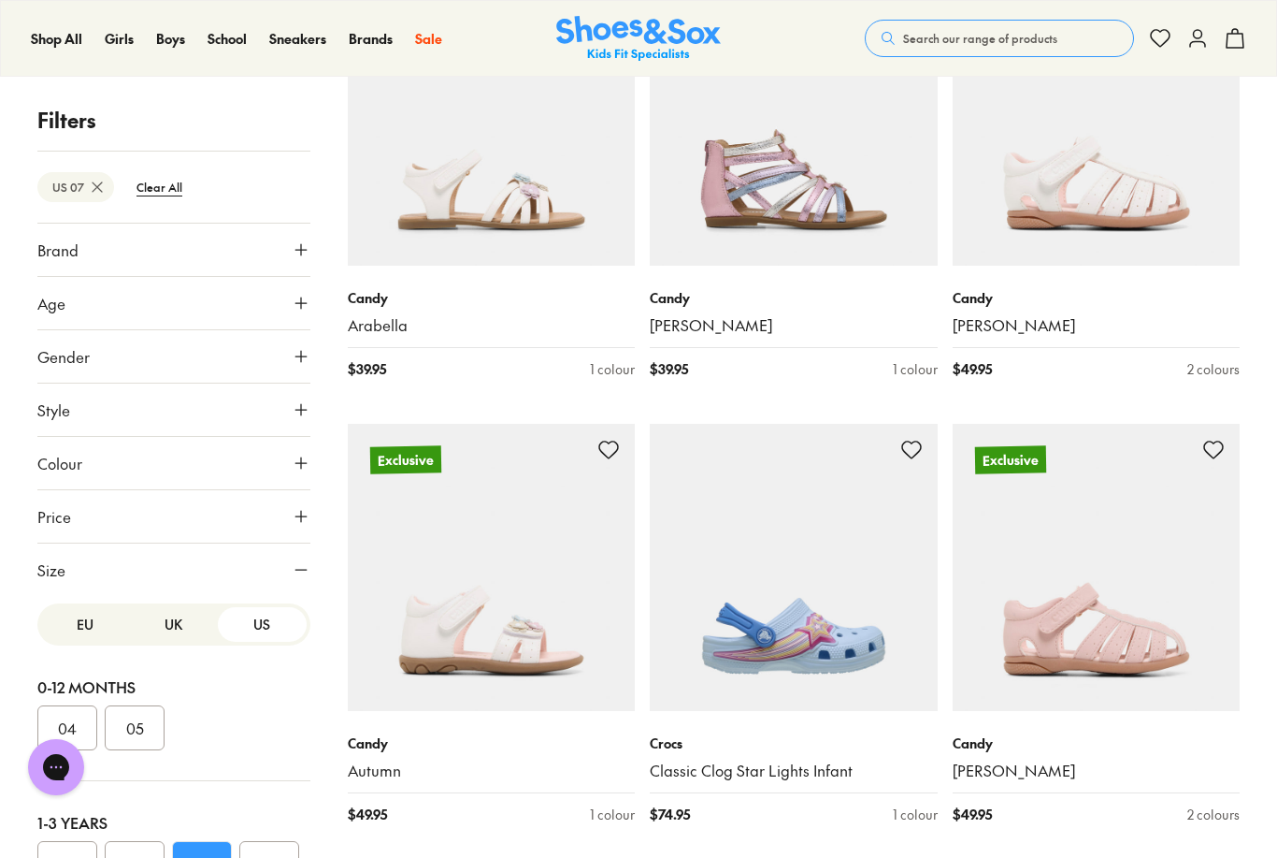
scroll to position [7104, 0]
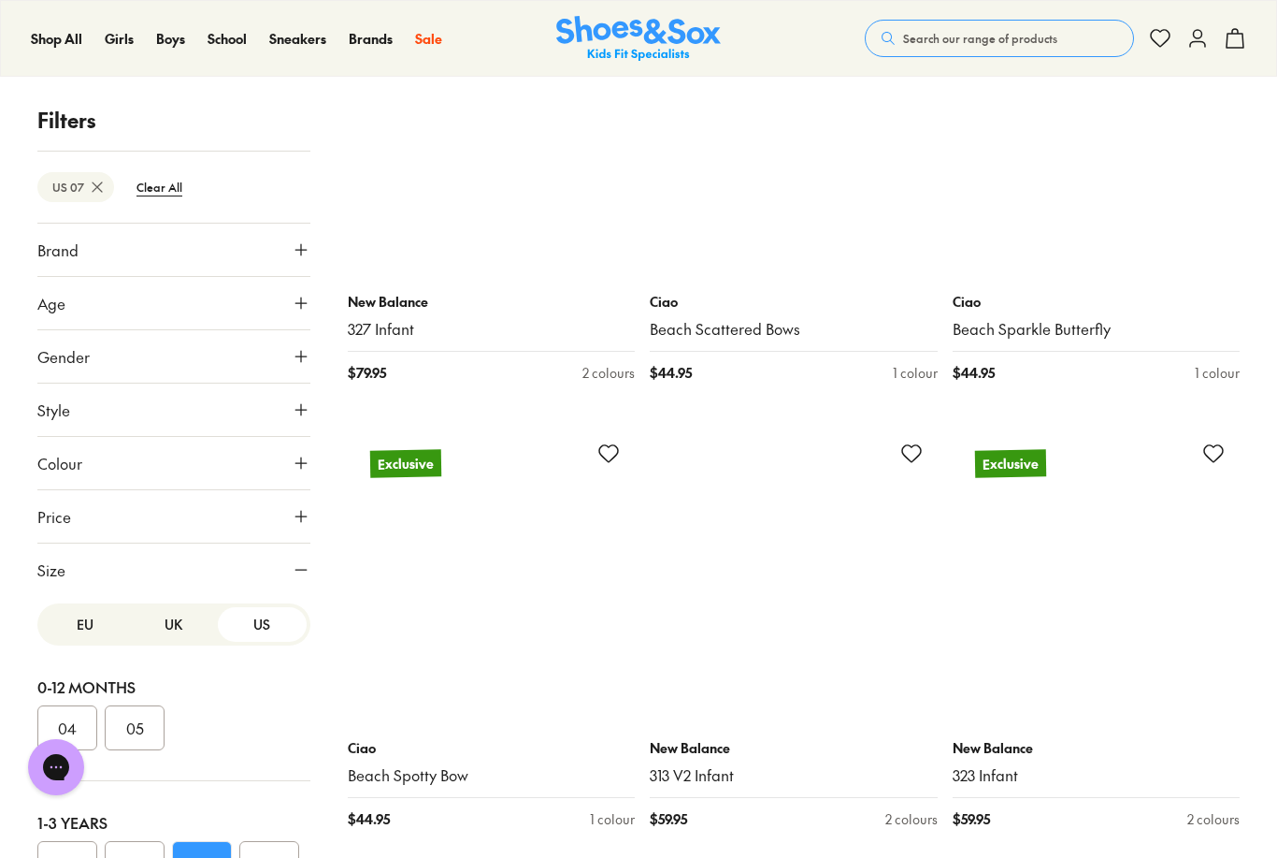
scroll to position [11151, 0]
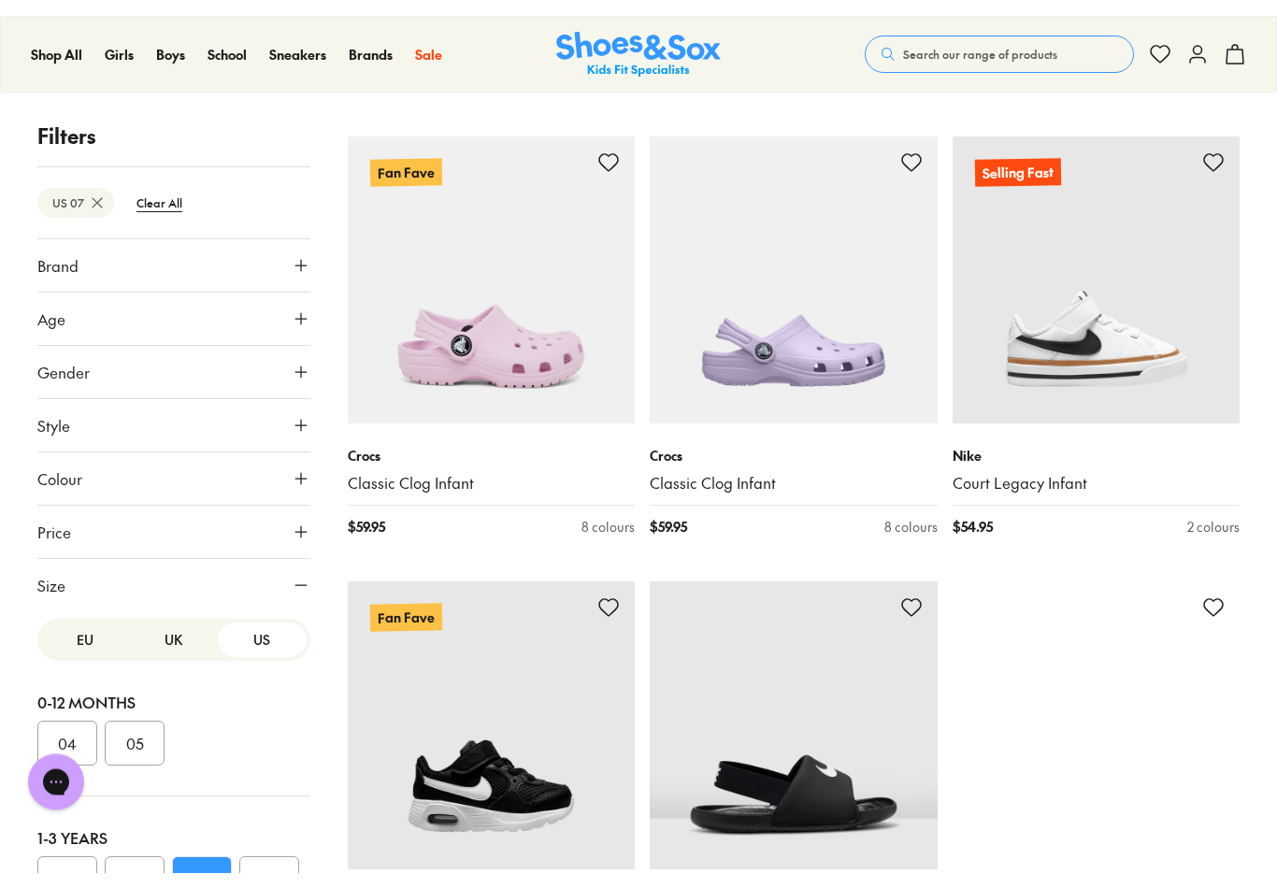
scroll to position [18592, 0]
